Goal: Task Accomplishment & Management: Use online tool/utility

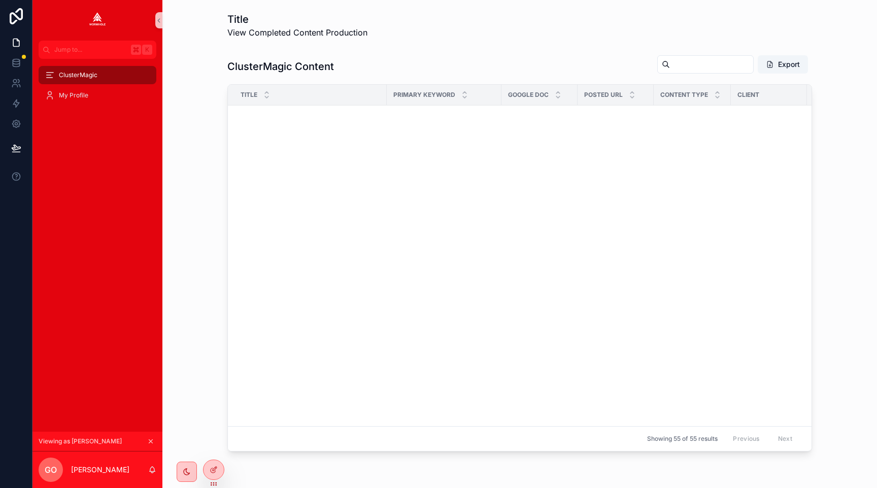
scroll to position [1121, 64]
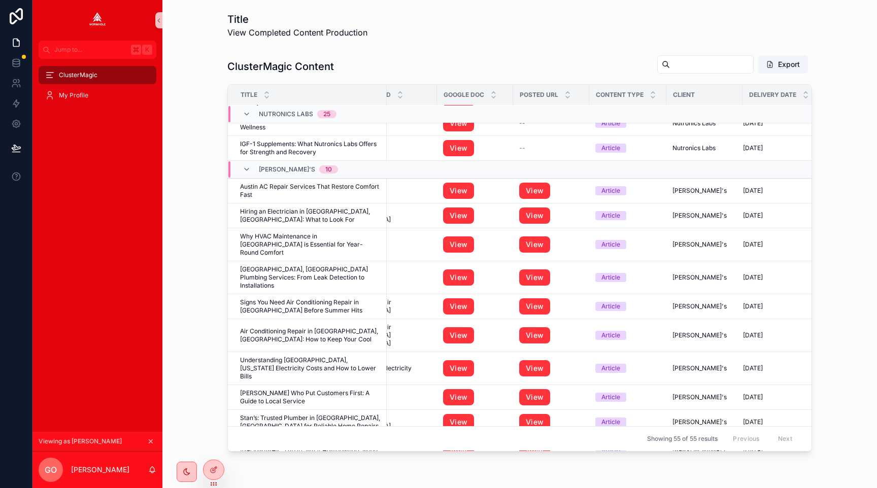
click at [147, 440] on icon "scrollable content" at bounding box center [150, 441] width 7 height 7
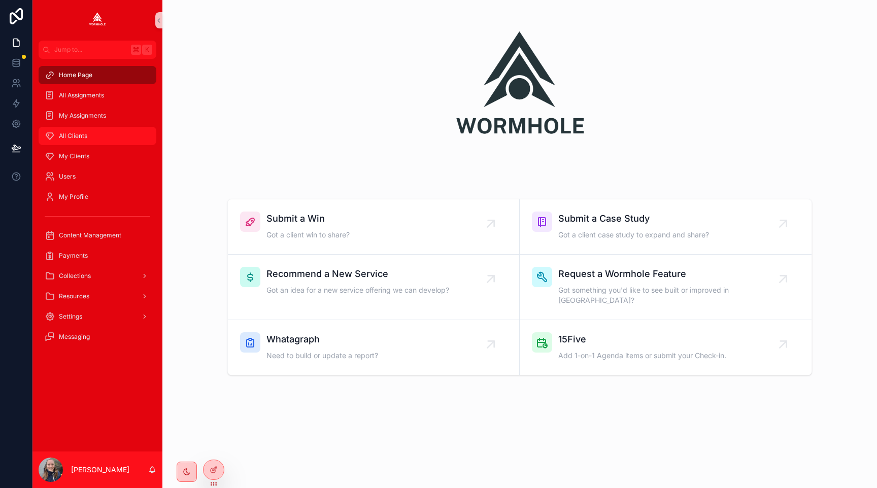
click at [78, 128] on div "All Clients" at bounding box center [98, 136] width 106 height 16
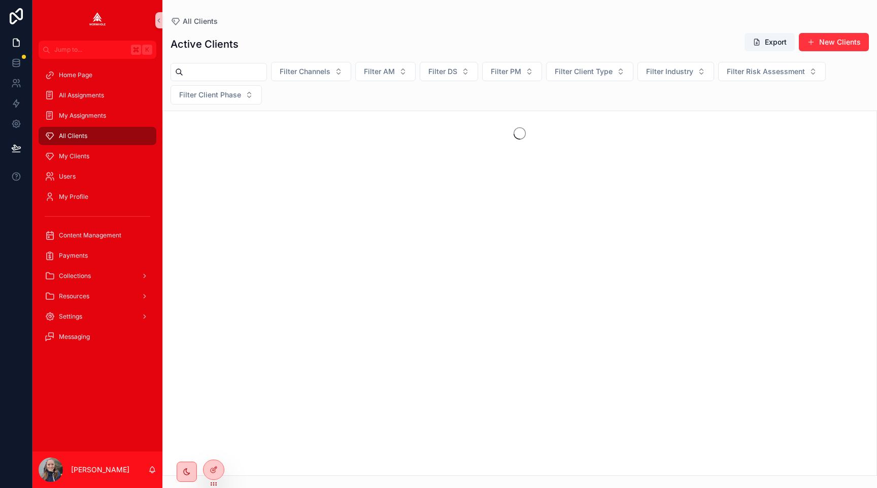
click at [214, 77] on input "scrollable content" at bounding box center [224, 72] width 83 height 14
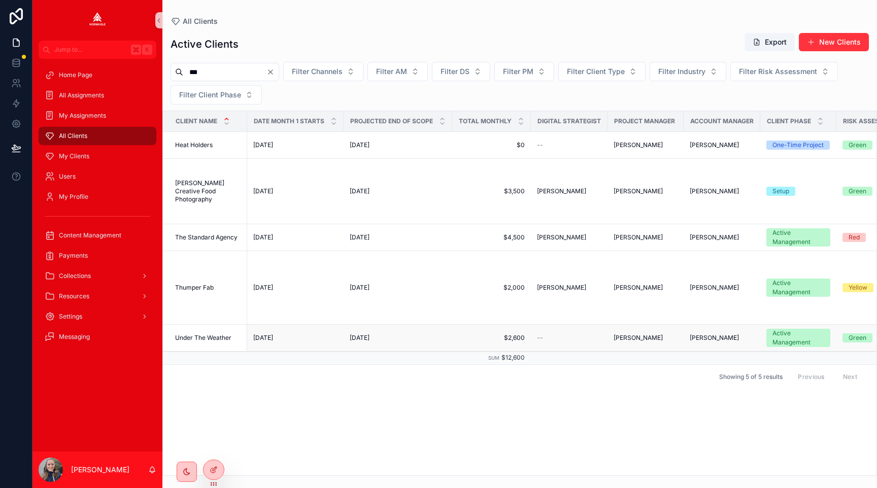
type input "***"
click at [203, 337] on span "Under The Weather" at bounding box center [203, 338] width 56 height 8
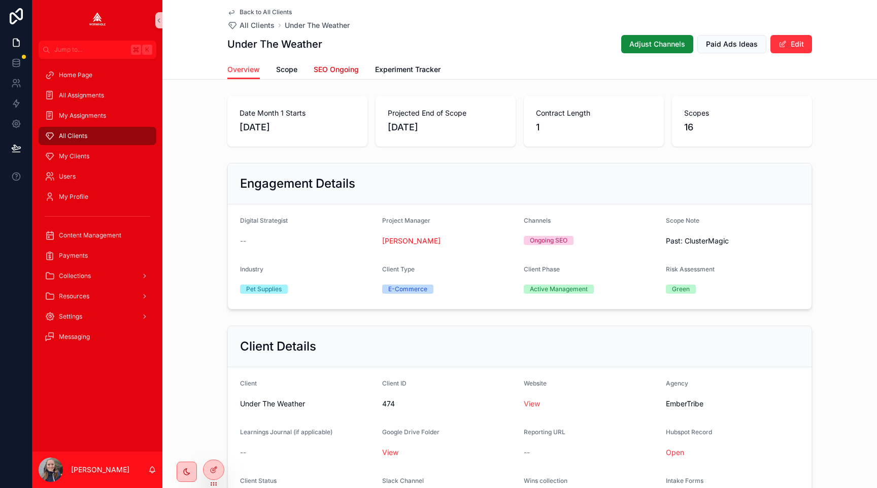
click at [335, 73] on span "SEO Ongoing" at bounding box center [336, 69] width 45 height 10
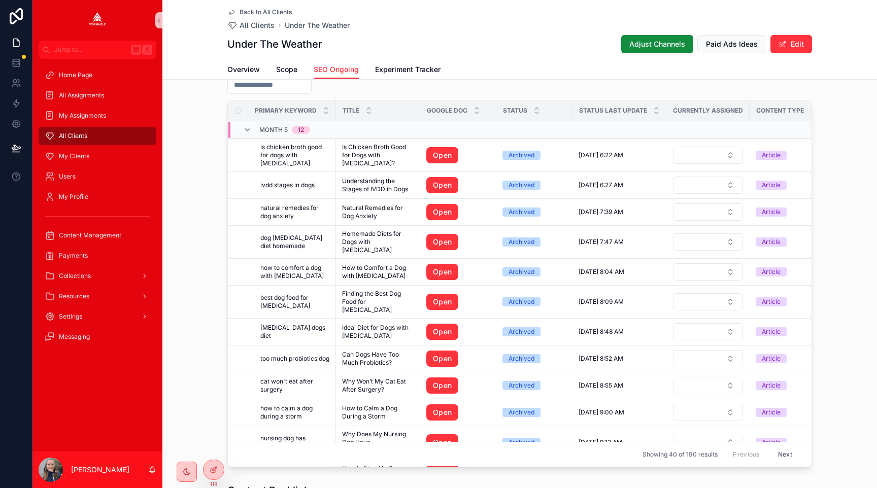
scroll to position [740, 0]
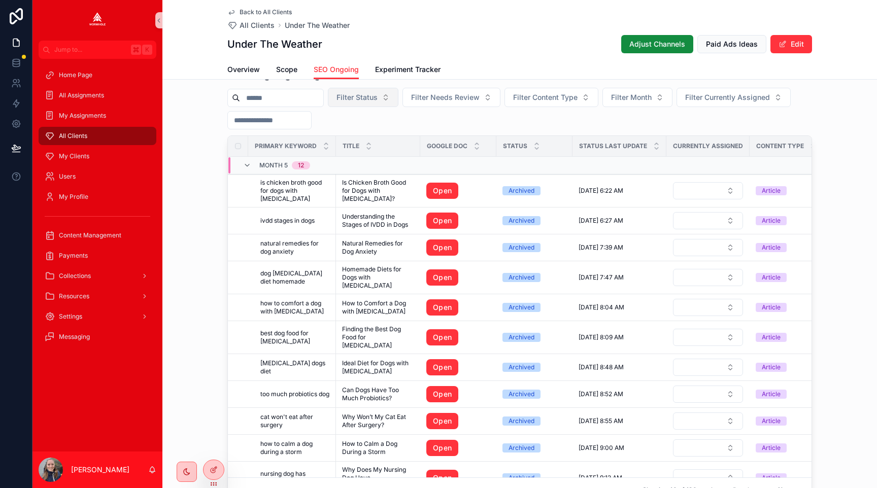
click at [354, 103] on button "Filter Status" at bounding box center [363, 97] width 71 height 19
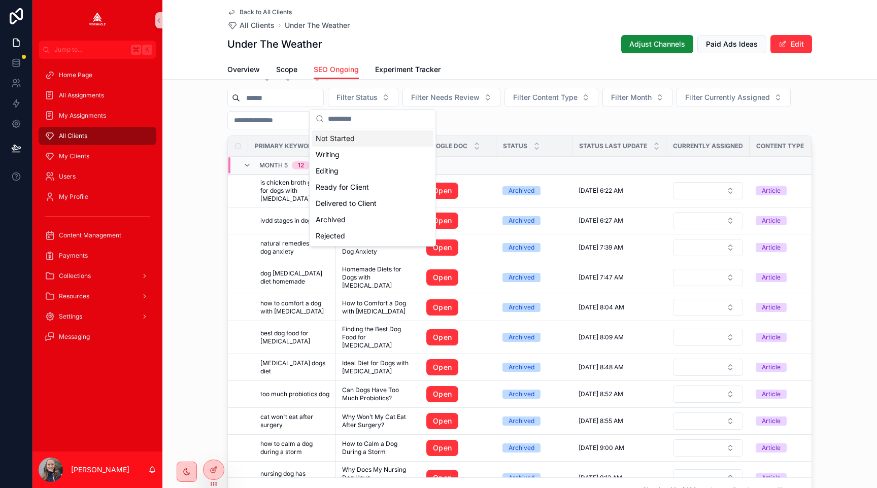
click at [356, 139] on div "Not Started" at bounding box center [373, 138] width 122 height 16
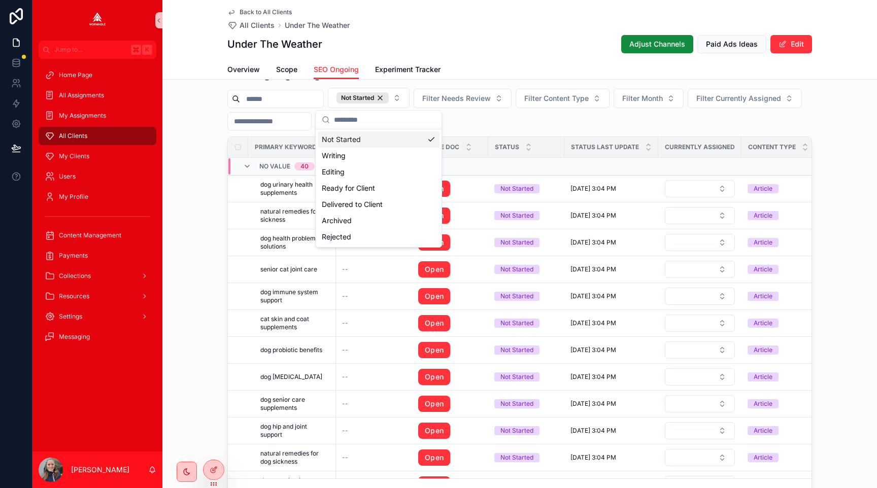
click at [835, 98] on div "SEO Ongoing Assignments Not Started Filter Needs Review Filter Content Type Fil…" at bounding box center [519, 285] width 715 height 445
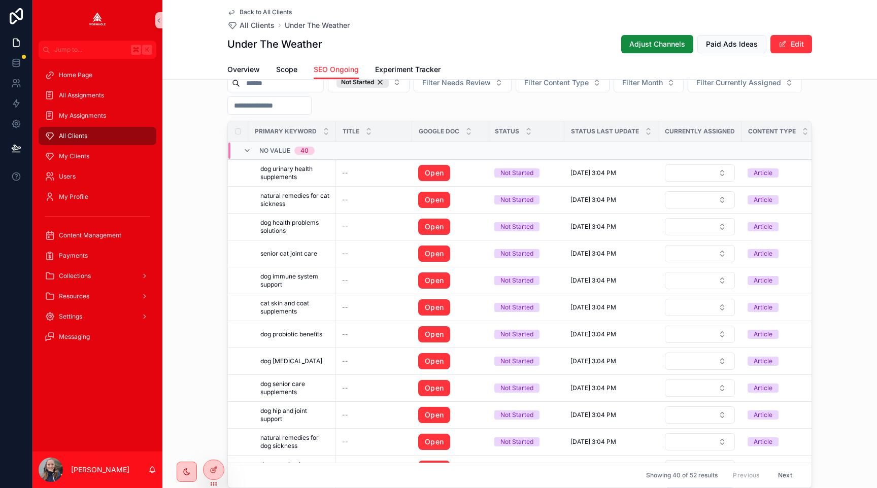
scroll to position [747, 0]
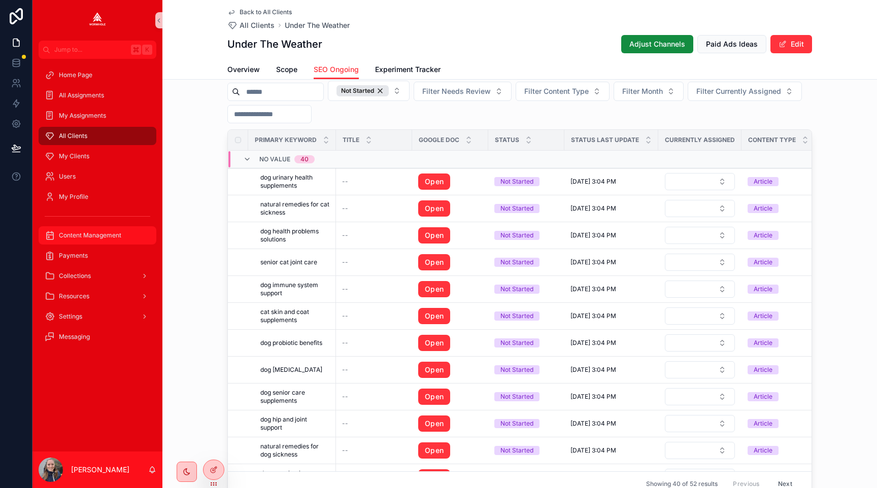
click at [112, 240] on div "Content Management" at bounding box center [98, 235] width 106 height 16
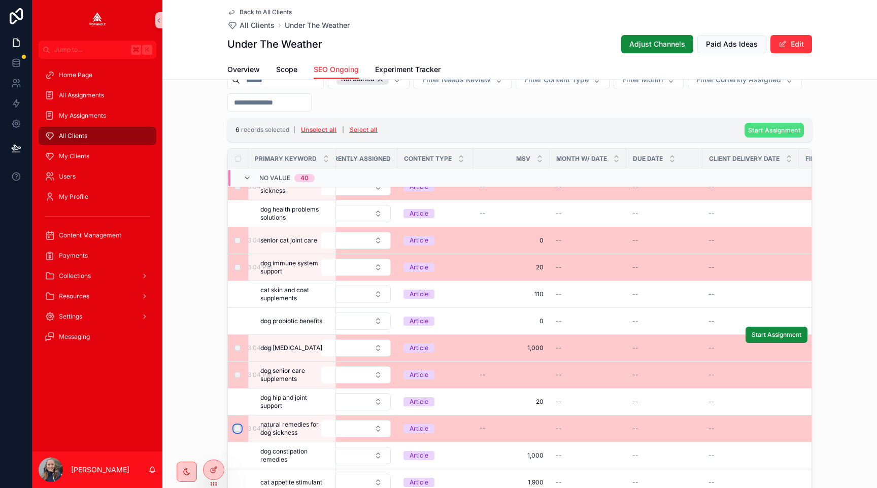
scroll to position [0, 344]
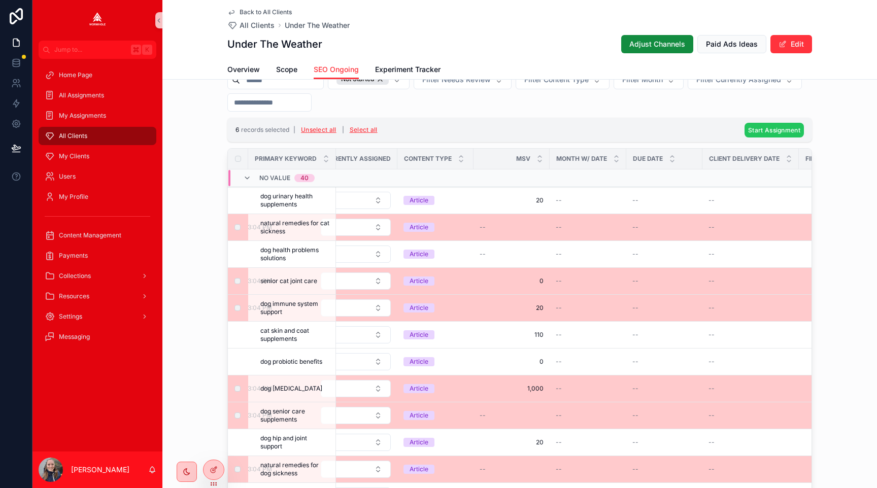
click at [750, 129] on span "Start Assignment" at bounding box center [774, 130] width 52 height 8
click at [822, 110] on icon "scrollable content" at bounding box center [824, 111] width 8 height 8
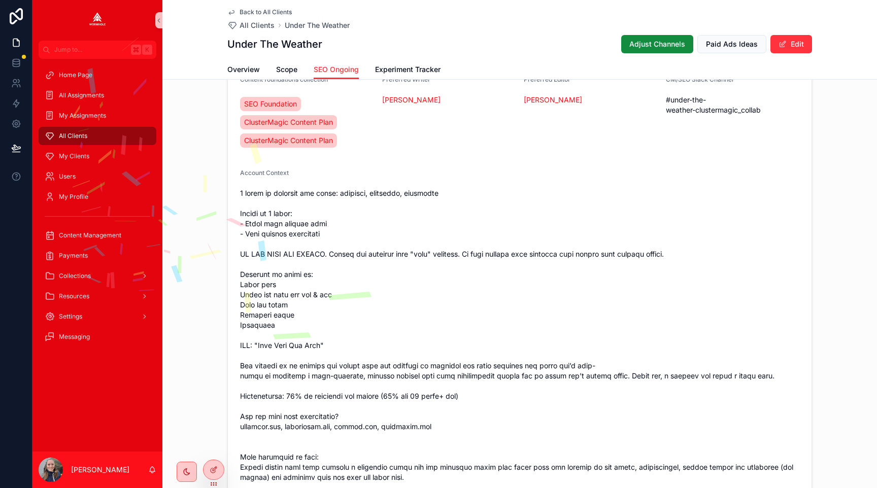
scroll to position [0, 0]
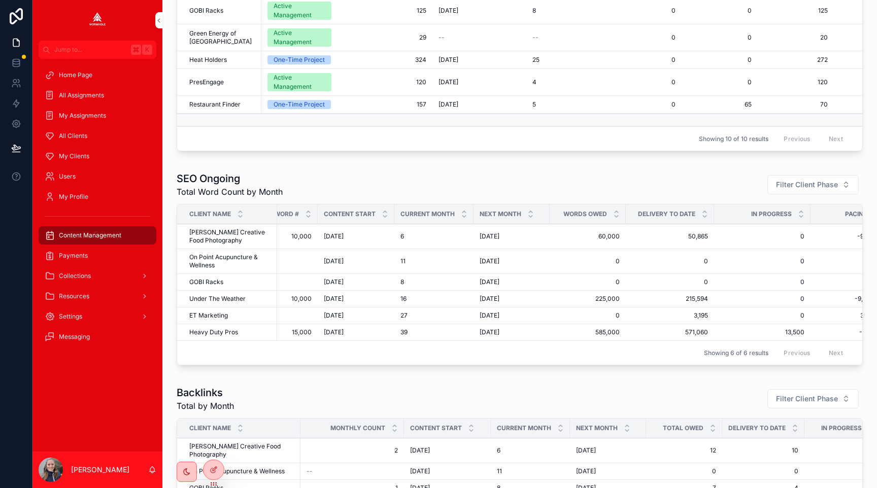
scroll to position [0, 66]
